Goal: Task Accomplishment & Management: Manage account settings

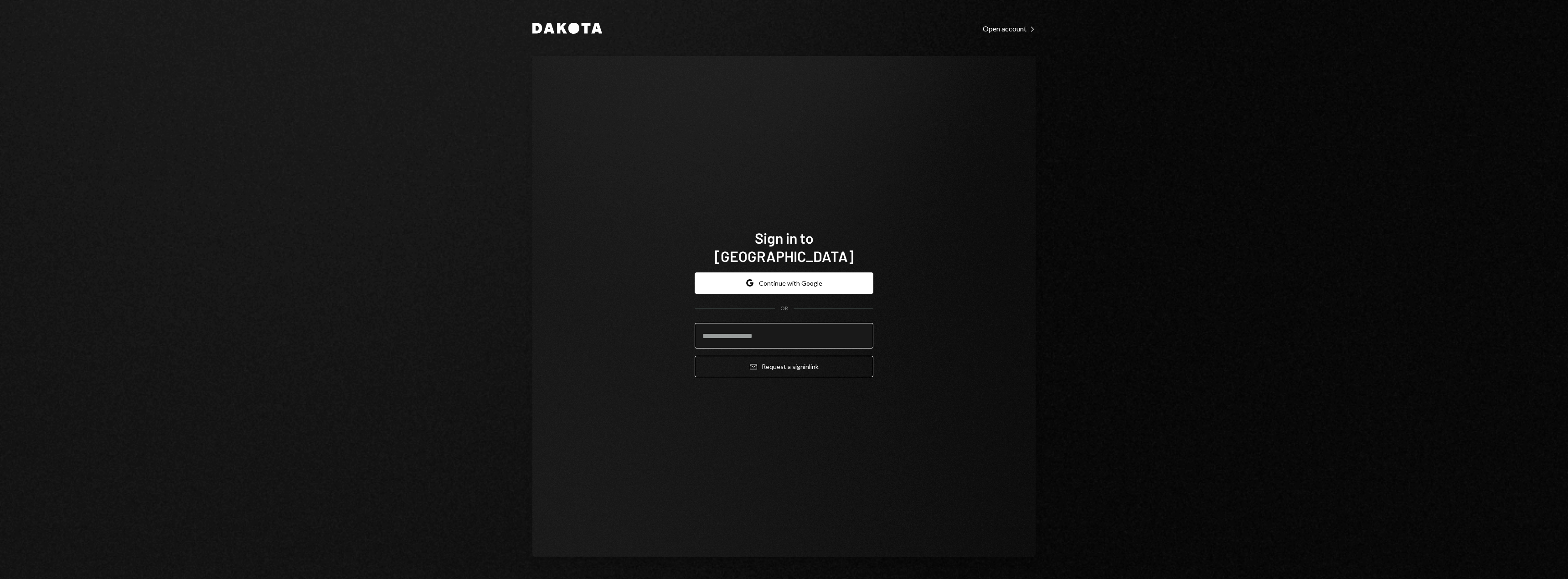
click at [715, 323] on input "email" at bounding box center [784, 335] width 179 height 25
type input "**********"
click at [756, 363] on button "Email Request a sign in link" at bounding box center [784, 367] width 179 height 21
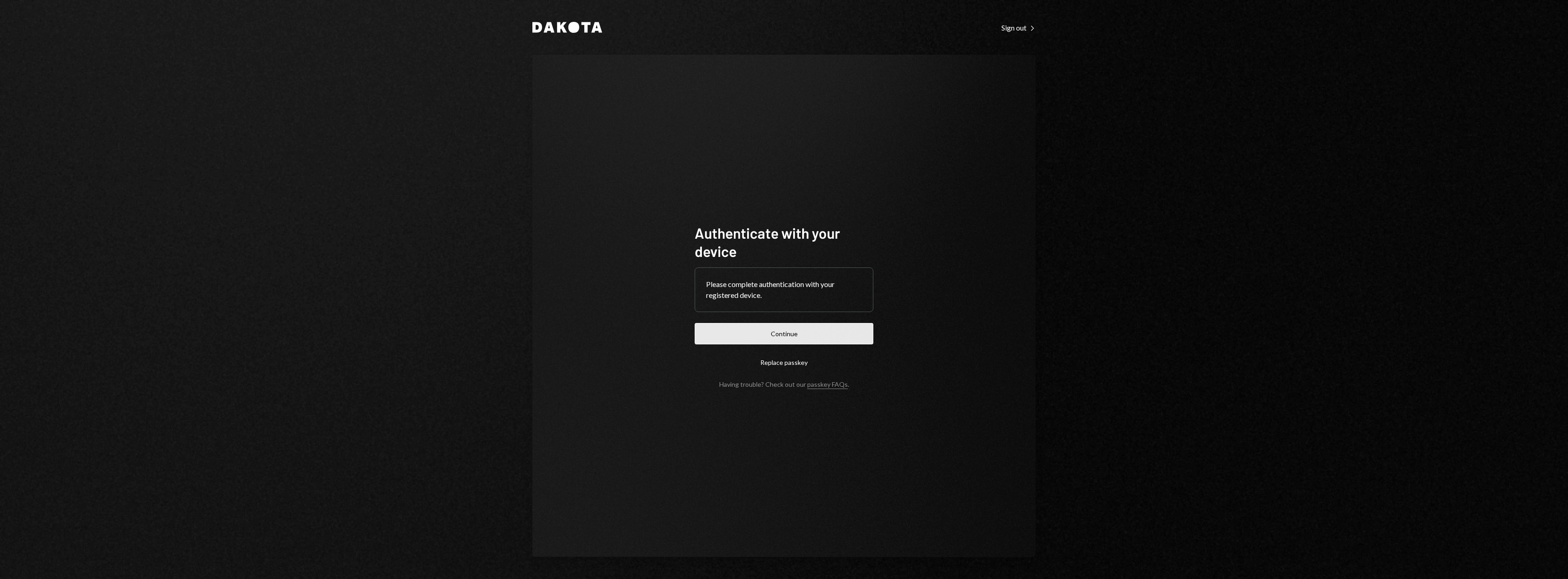
click at [730, 332] on button "Continue" at bounding box center [784, 333] width 179 height 21
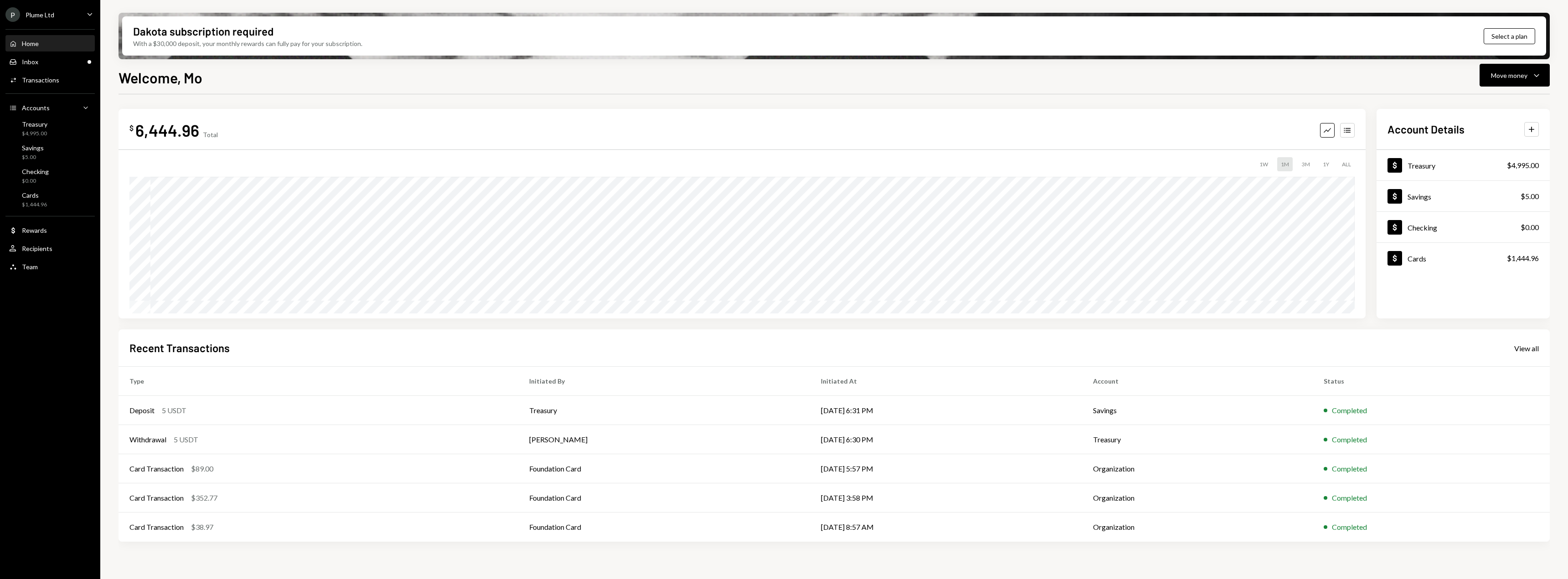
click at [48, 15] on div "Plume Ltd" at bounding box center [39, 15] width 28 height 8
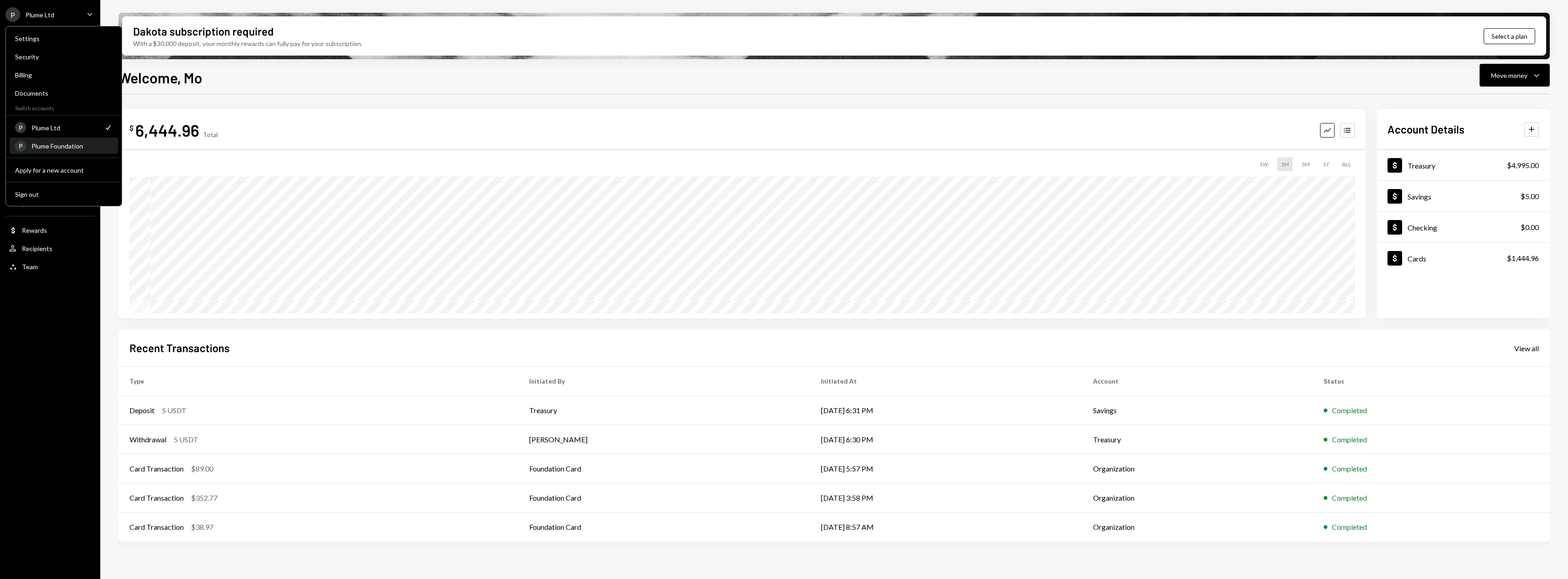
click at [50, 144] on div "Plume Foundation" at bounding box center [72, 146] width 81 height 8
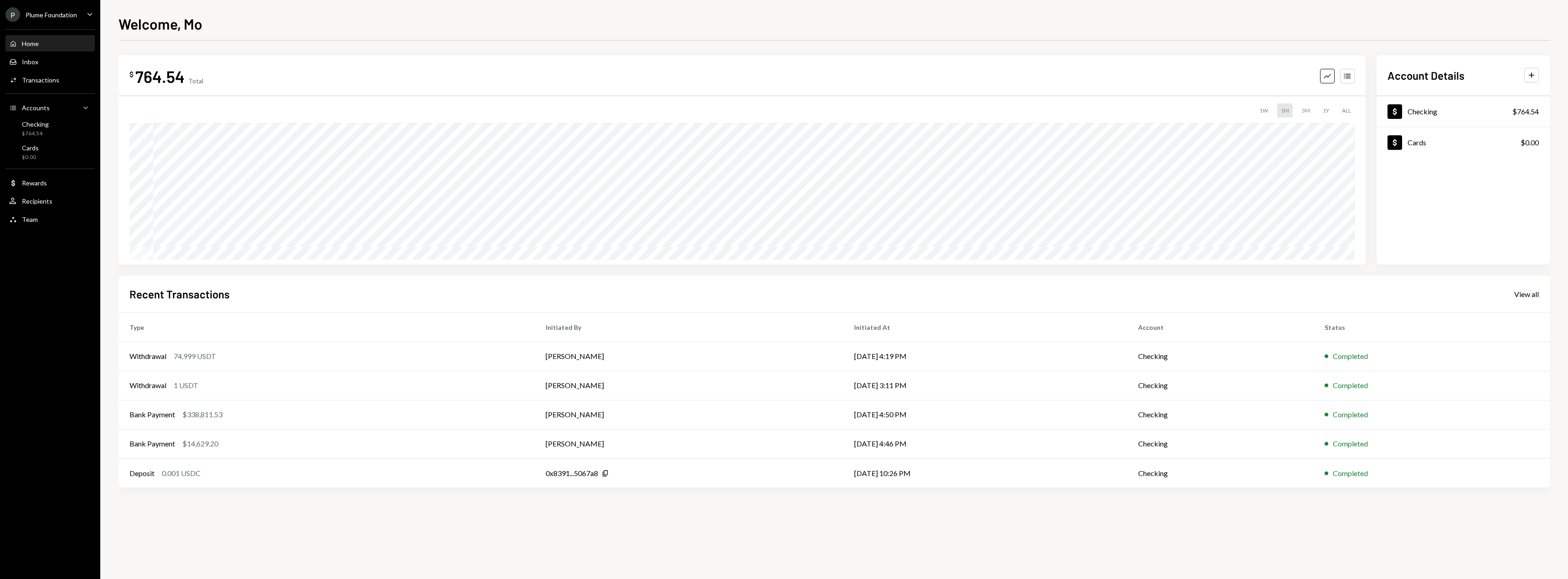
click at [45, 12] on div "Plume Foundation" at bounding box center [50, 15] width 51 height 8
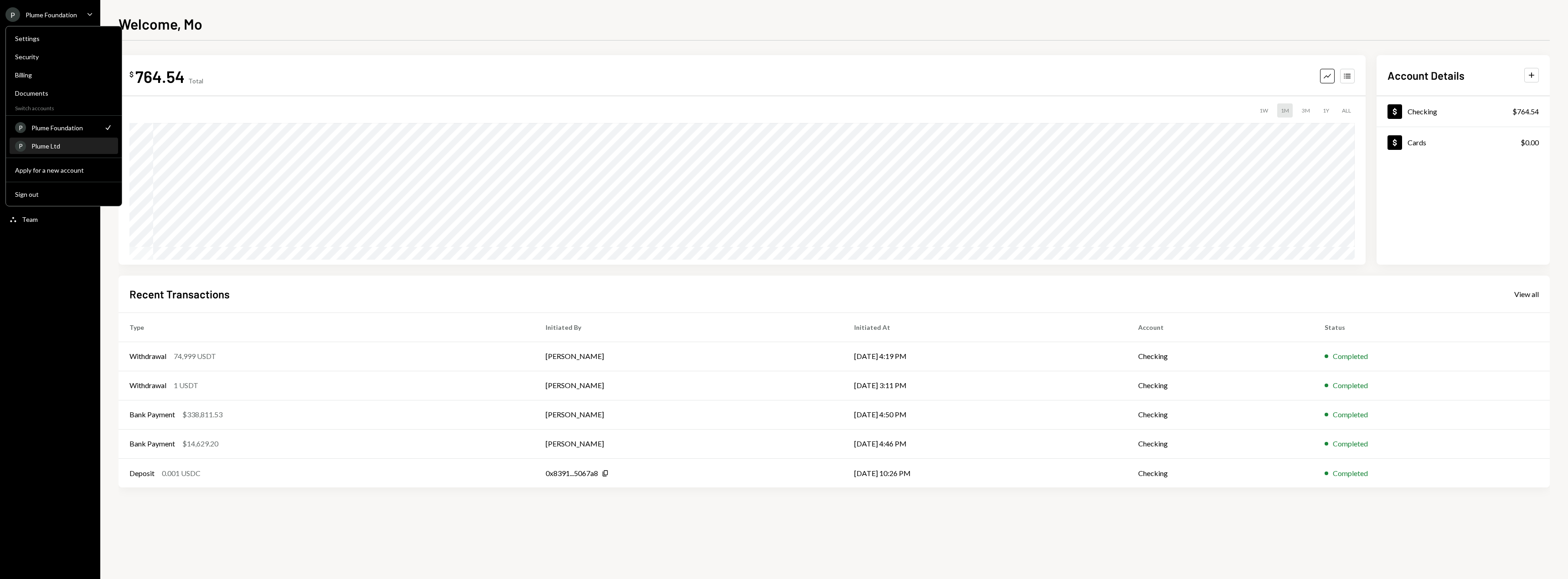
click at [57, 146] on div "Plume Ltd" at bounding box center [72, 146] width 81 height 8
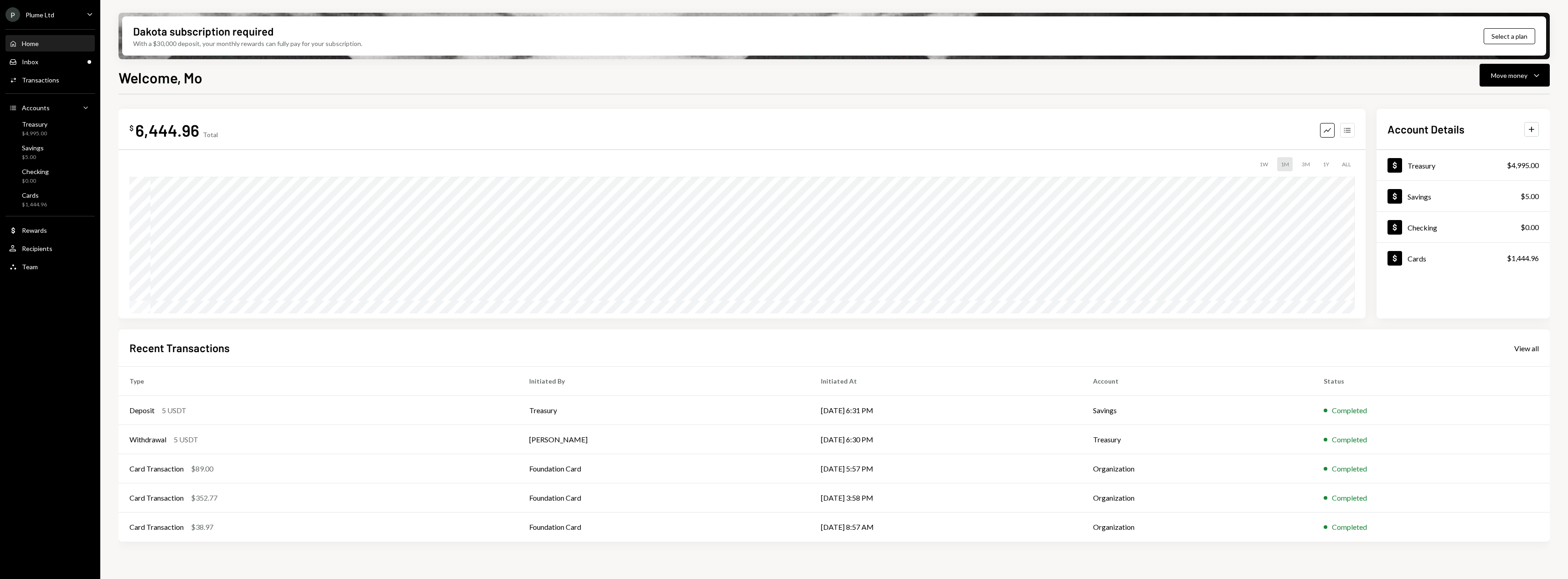
click at [1346, 128] on icon "Accounts" at bounding box center [1347, 130] width 9 height 9
click at [46, 197] on div "Cards $1,444.96" at bounding box center [50, 199] width 82 height 17
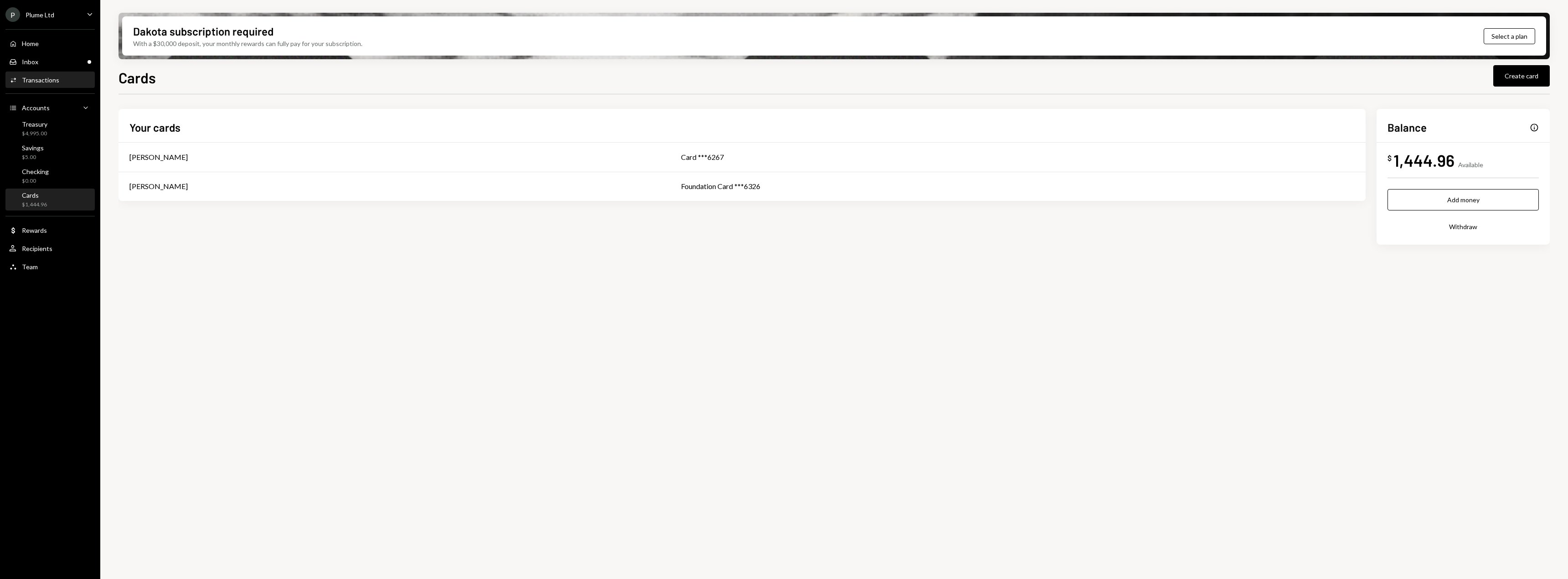
click at [33, 76] on div "Activities Transactions" at bounding box center [34, 81] width 50 height 8
